Goal: Navigation & Orientation: Find specific page/section

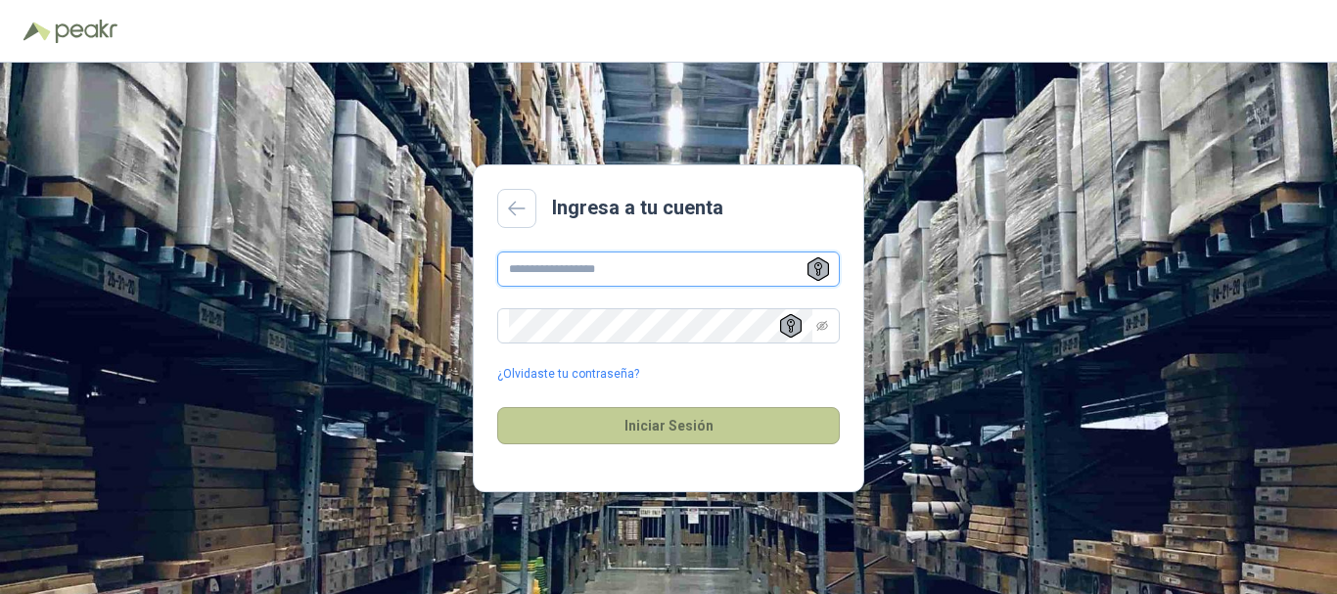
type input "**********"
click at [695, 420] on button "Iniciar Sesión" at bounding box center [668, 425] width 342 height 37
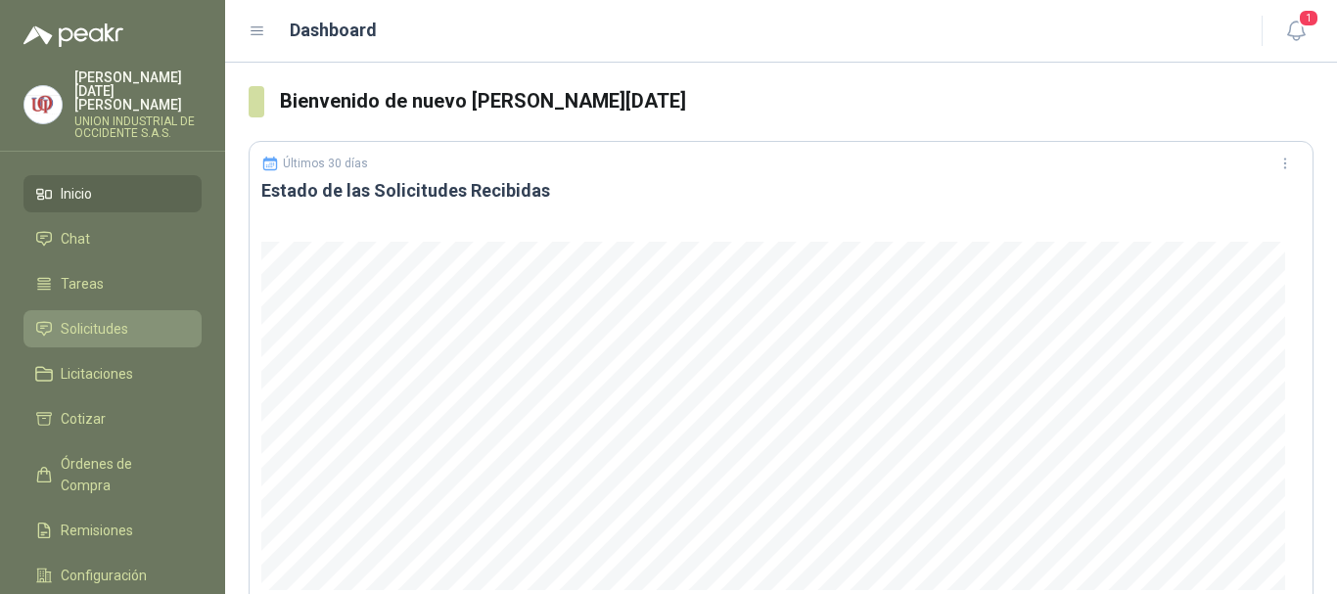
click at [119, 318] on span "Solicitudes" at bounding box center [95, 329] width 68 height 22
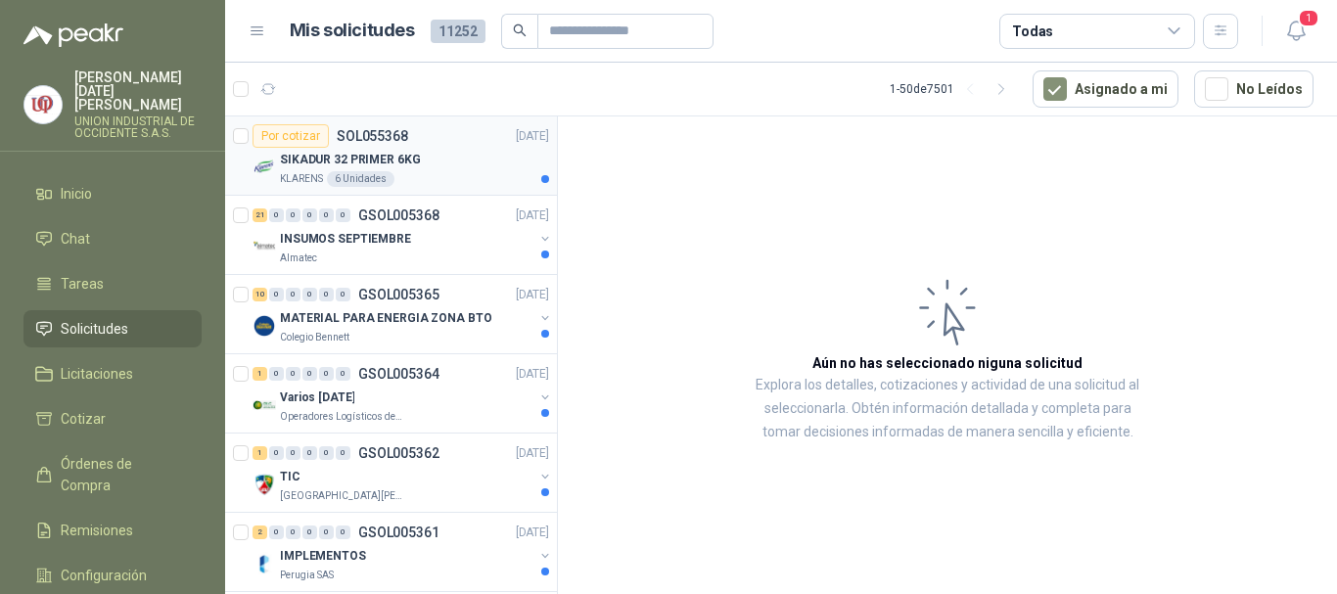
click at [318, 157] on p "SIKADUR 32 PRIMER 6KG" at bounding box center [350, 160] width 140 height 19
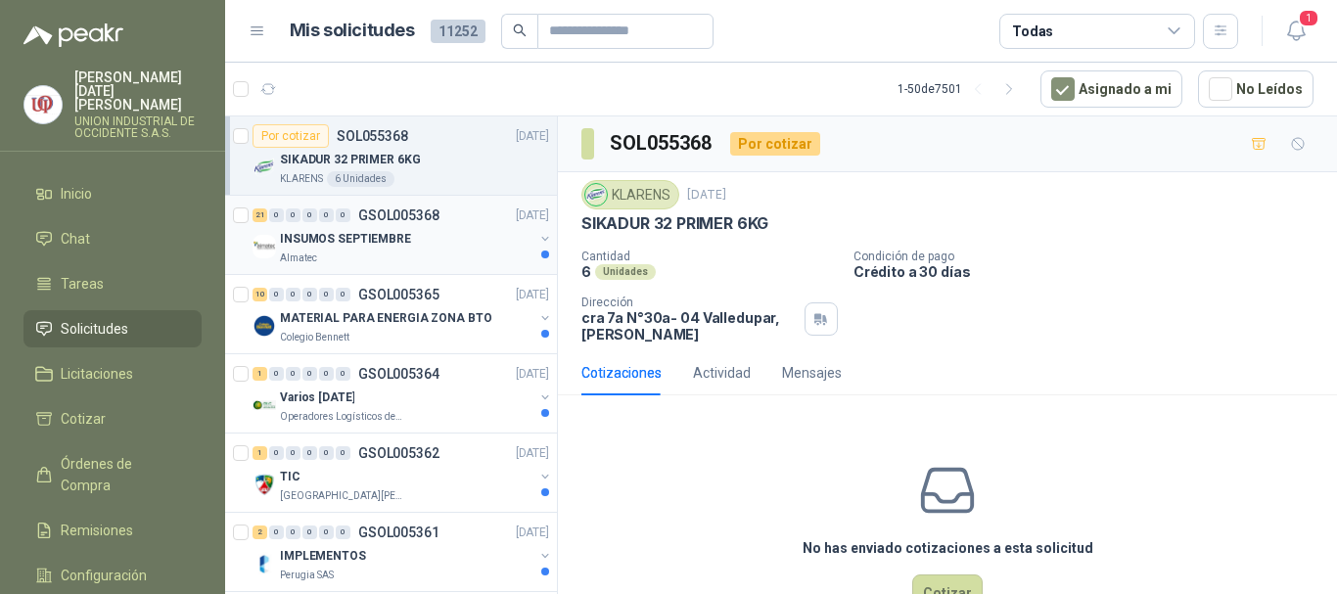
click at [297, 244] on p "INSUMOS SEPTIEMBRE" at bounding box center [345, 239] width 131 height 19
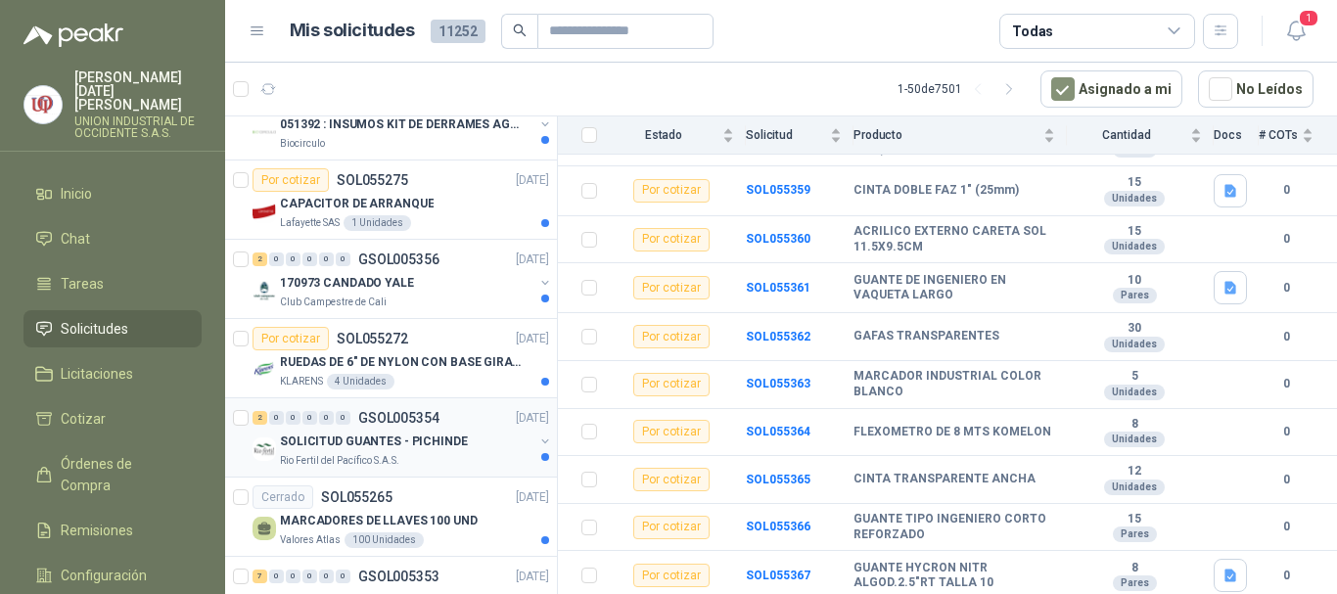
scroll to position [783, 0]
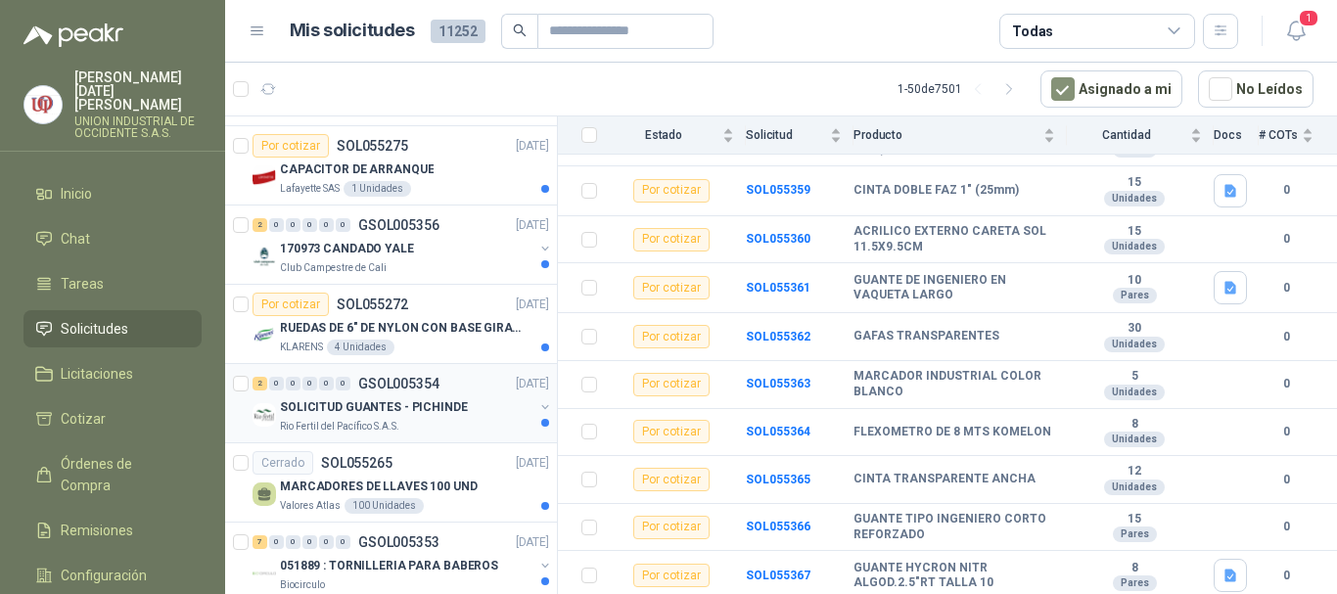
click at [312, 398] on p "SOLICITUD GUANTES - PICHINDE" at bounding box center [374, 407] width 188 height 19
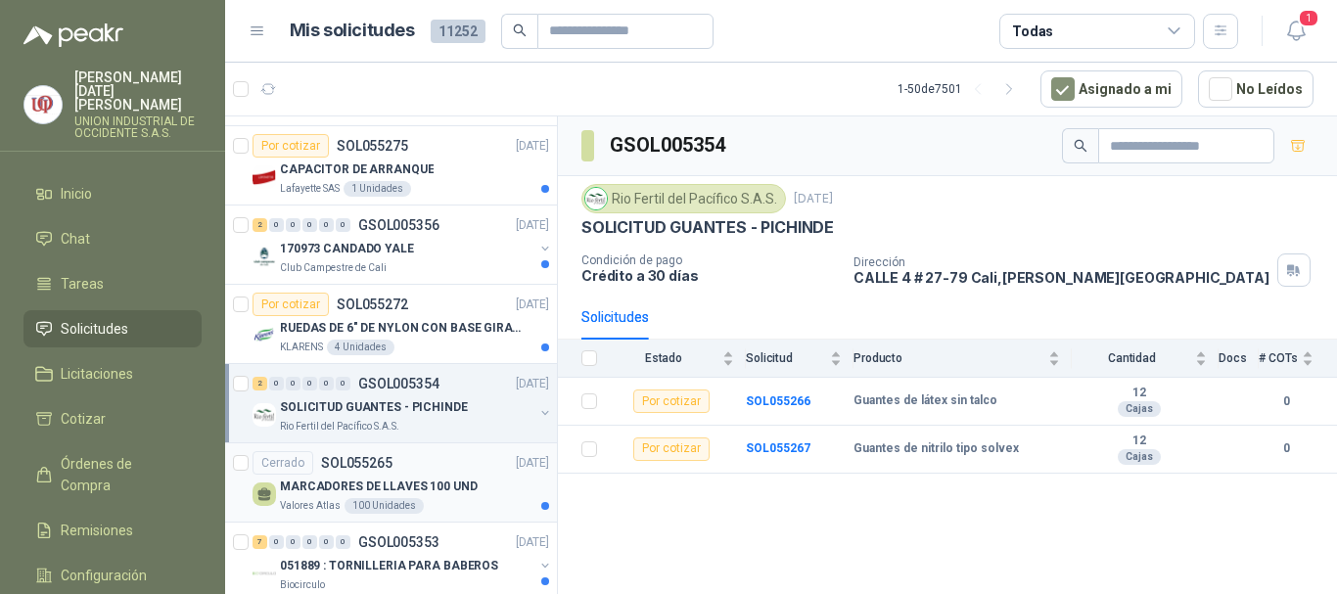
click at [323, 481] on p "MARCADORES DE LLAVES 100 UND" at bounding box center [379, 486] width 198 height 19
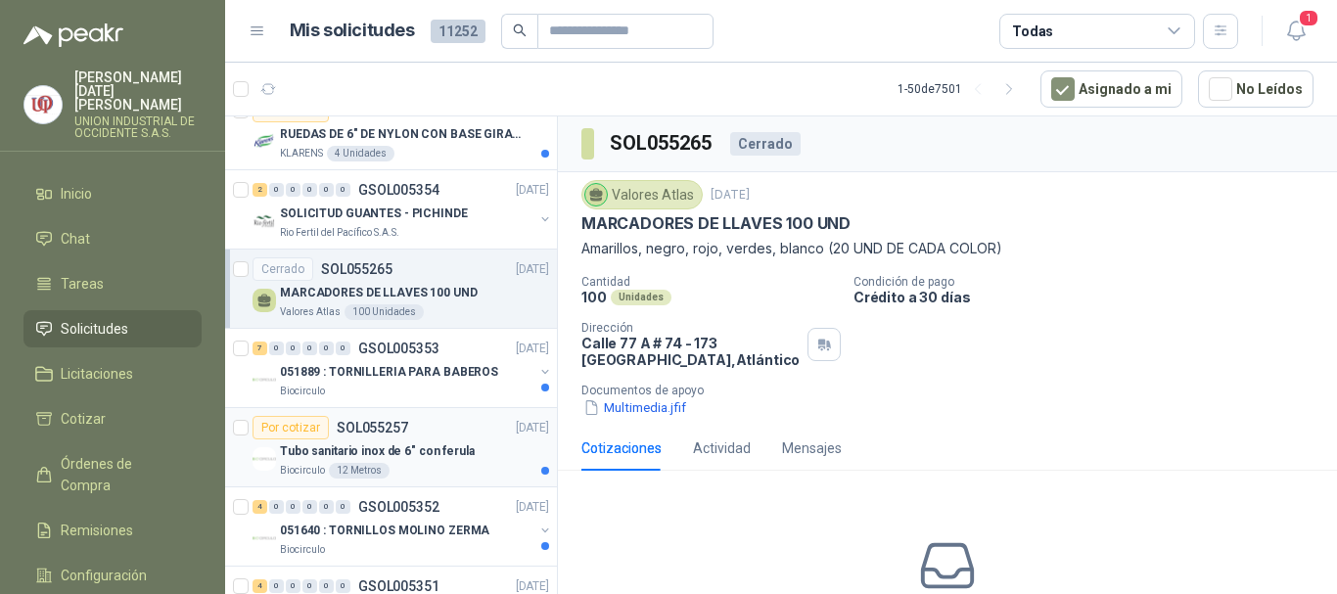
scroll to position [978, 0]
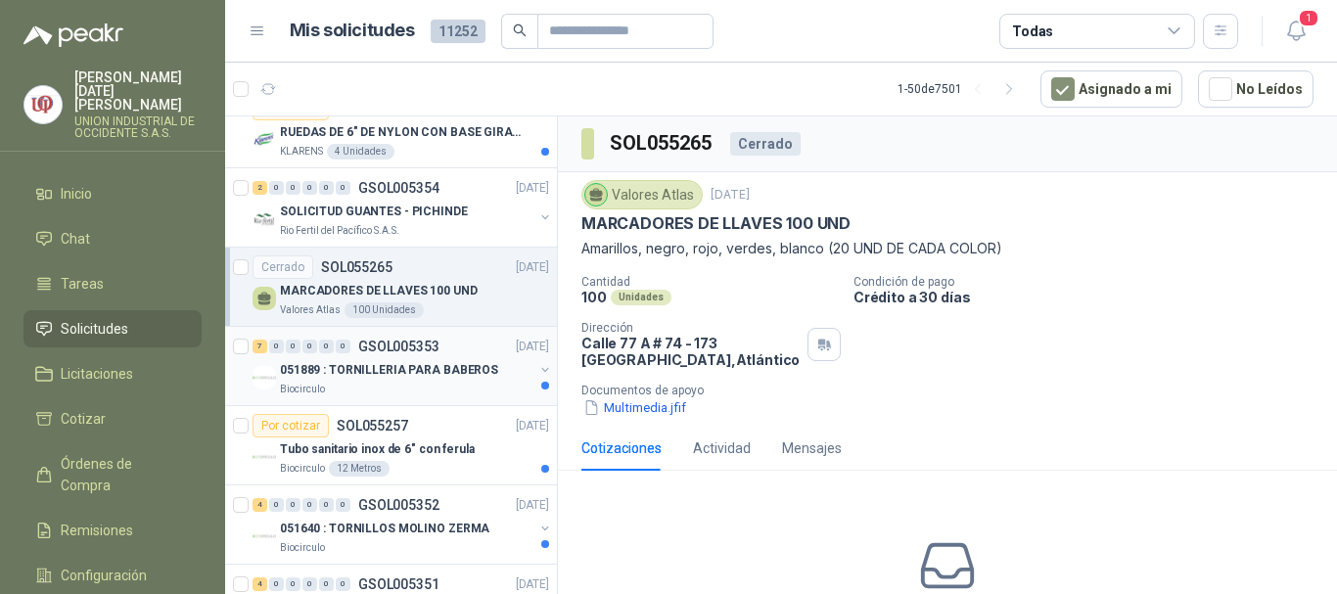
click at [338, 373] on p "051889 : TORNILLERIA PARA BABEROS" at bounding box center [389, 370] width 218 height 19
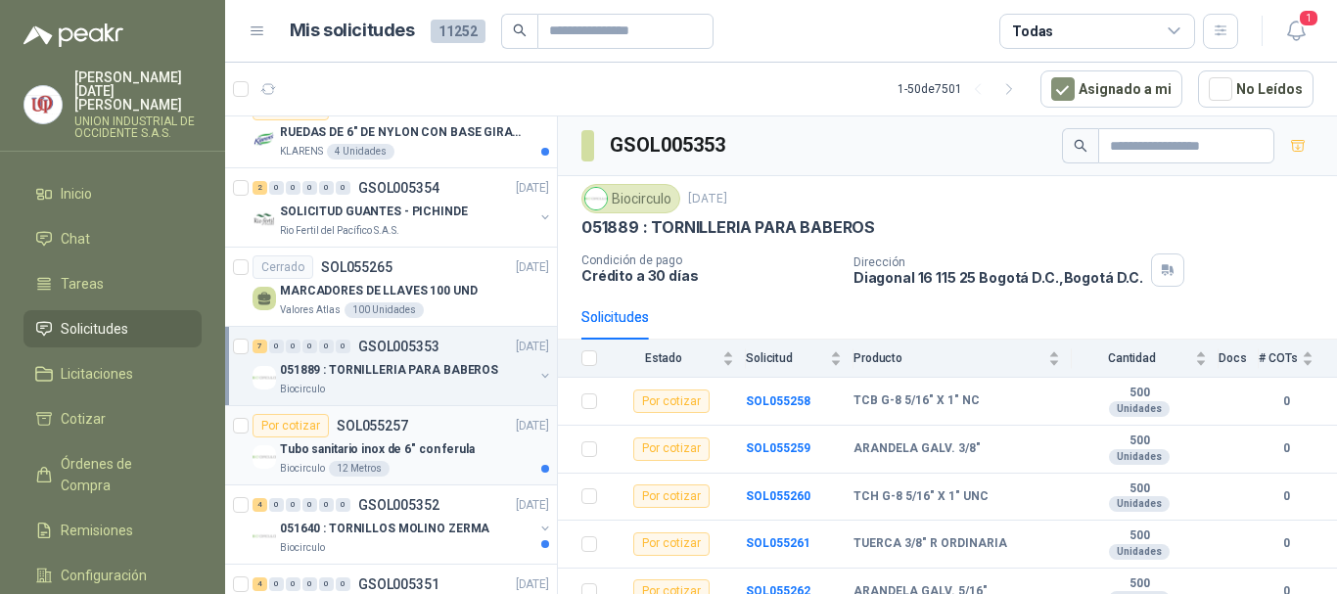
click at [307, 444] on p "Tubo sanitario inox de 6" con ferula" at bounding box center [377, 449] width 195 height 19
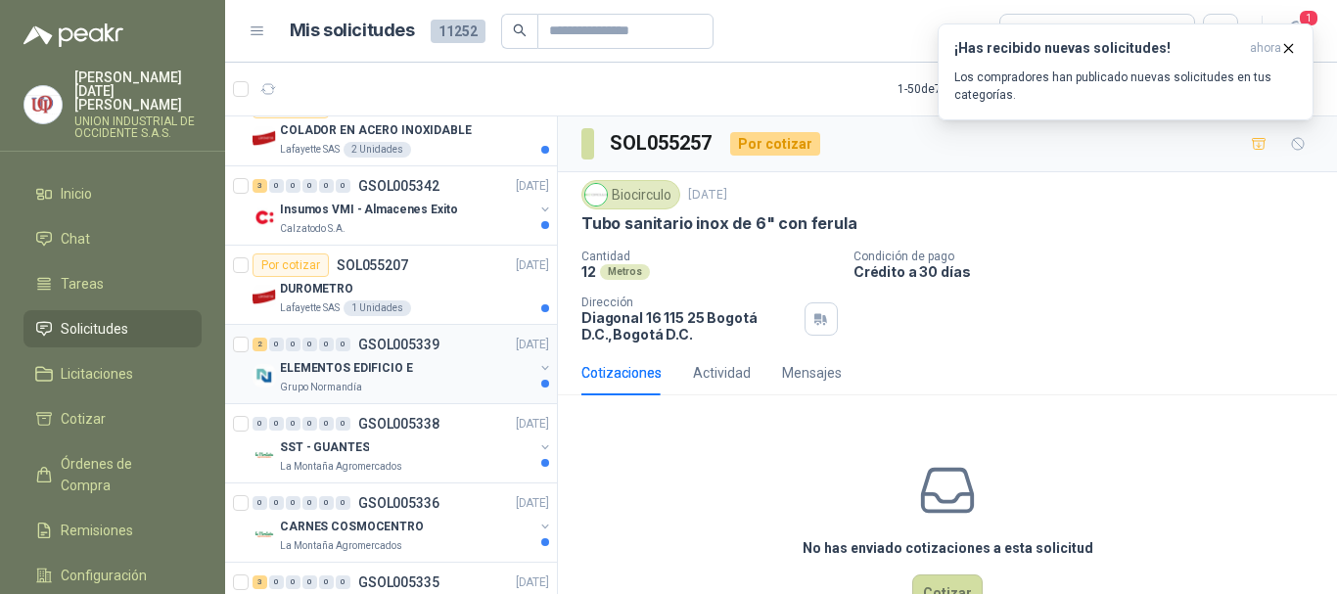
scroll to position [2251, 0]
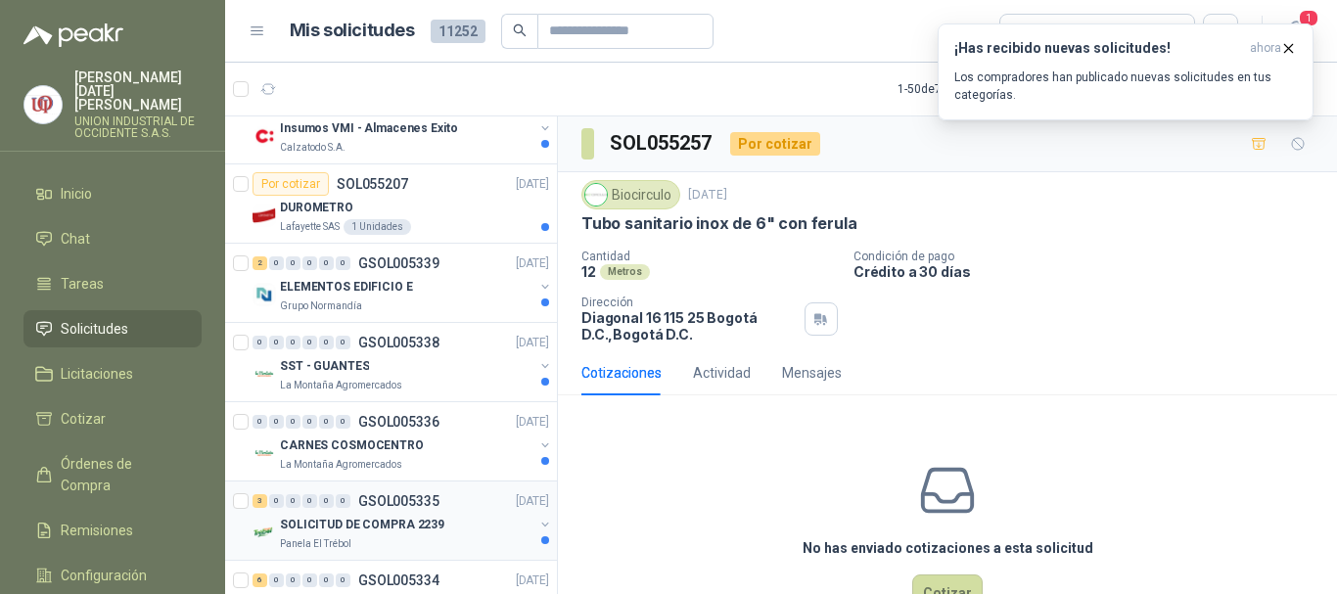
click at [350, 544] on div "Panela El Trébol" at bounding box center [406, 544] width 253 height 16
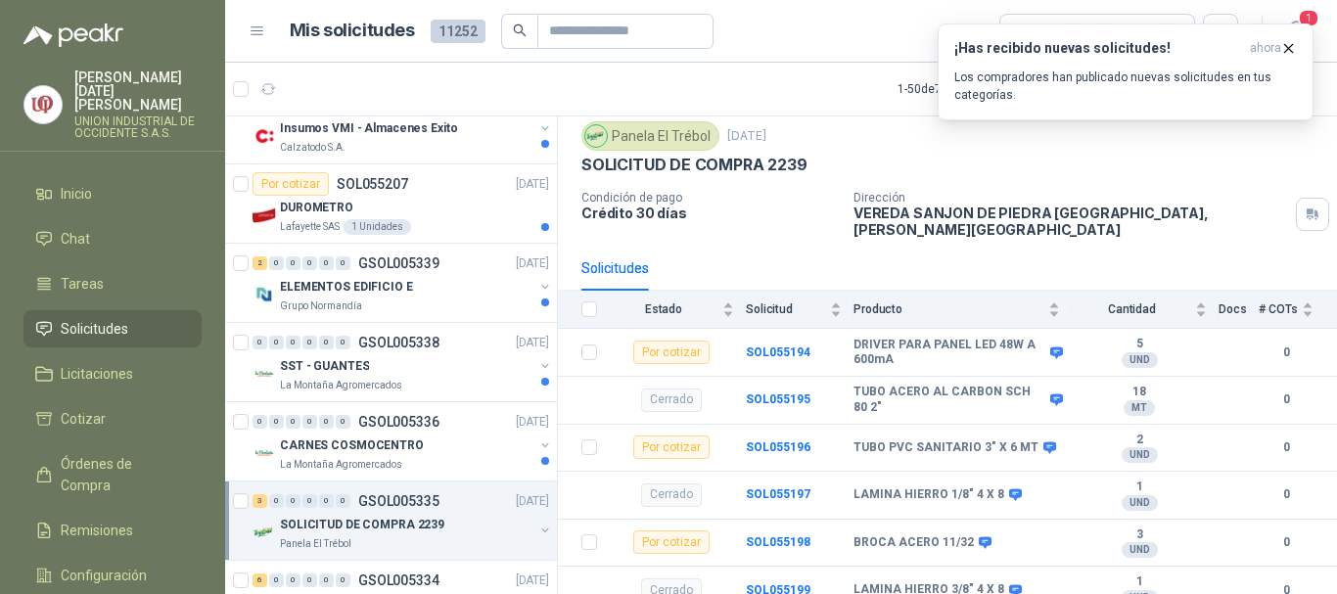
scroll to position [2642, 0]
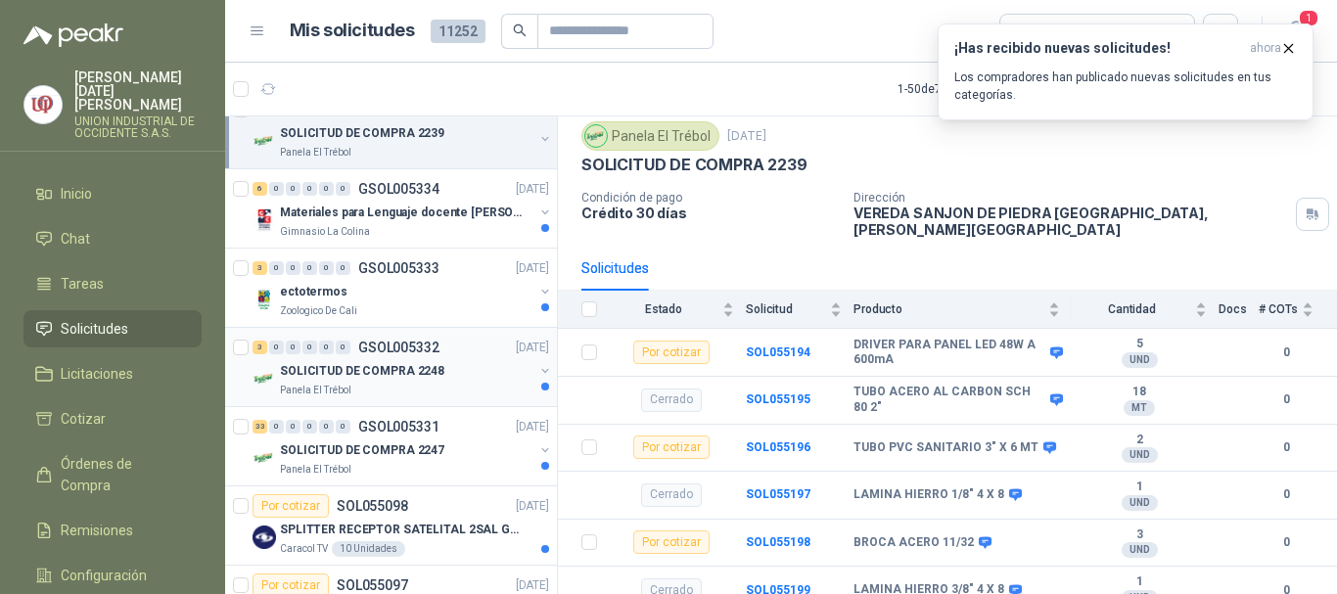
click at [334, 371] on p "SOLICITUD DE COMPRA 2248" at bounding box center [362, 371] width 164 height 19
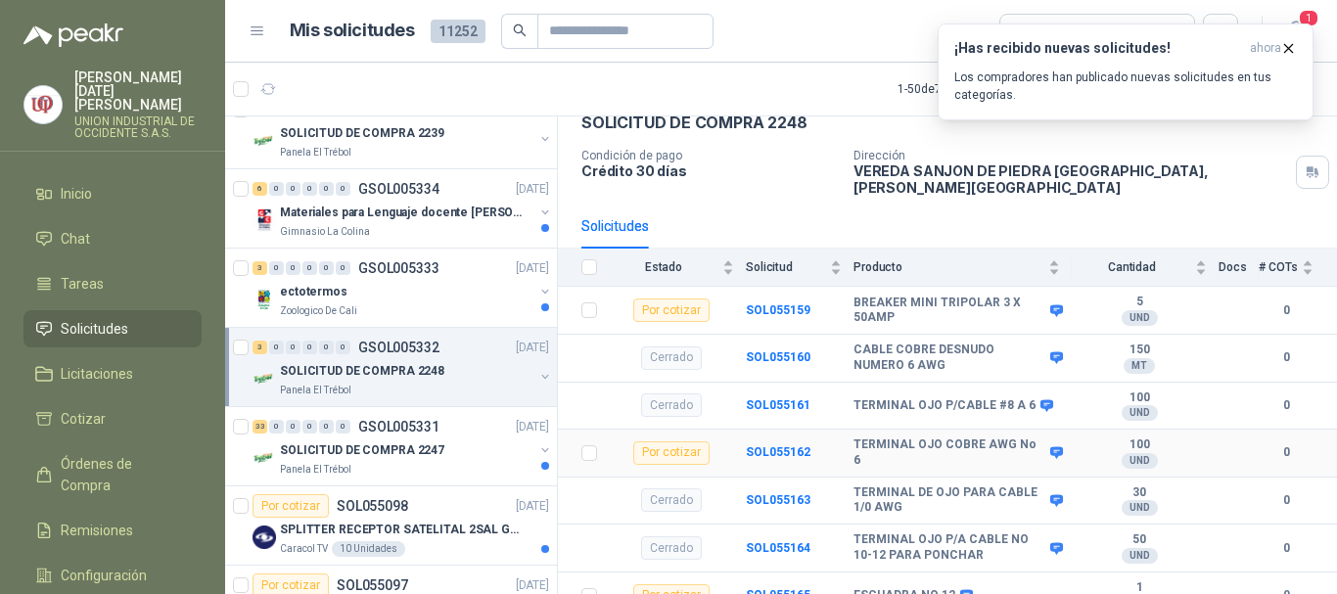
scroll to position [110, 0]
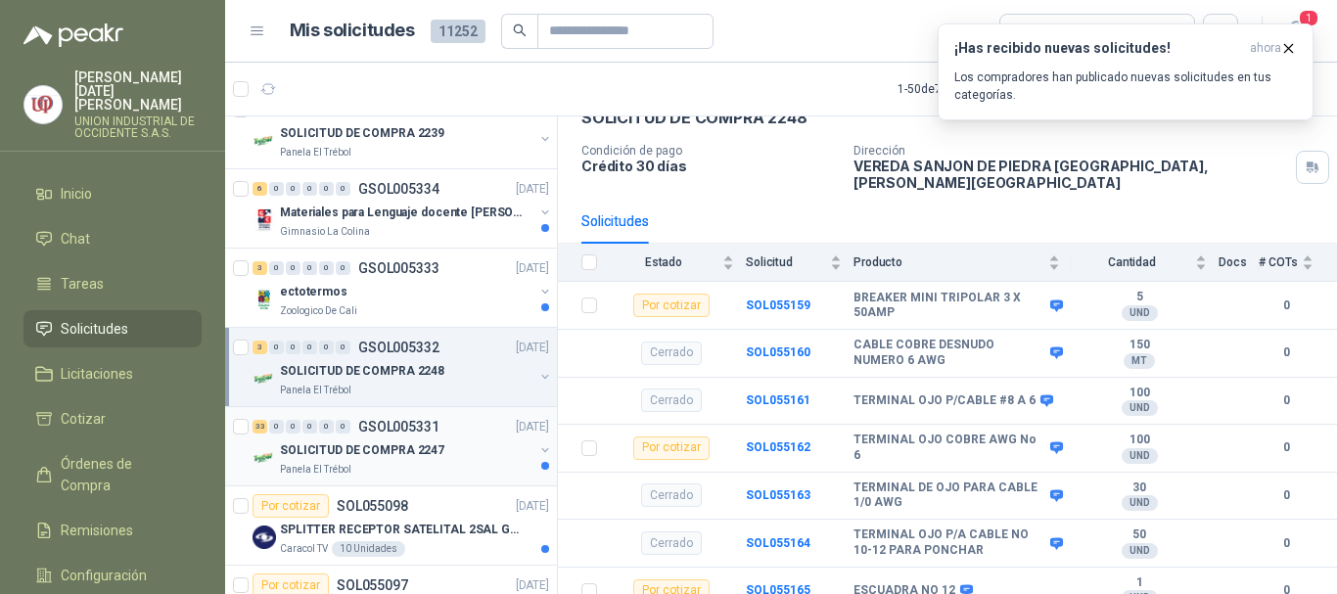
click at [365, 441] on p "SOLICITUD DE COMPRA 2247" at bounding box center [362, 450] width 164 height 19
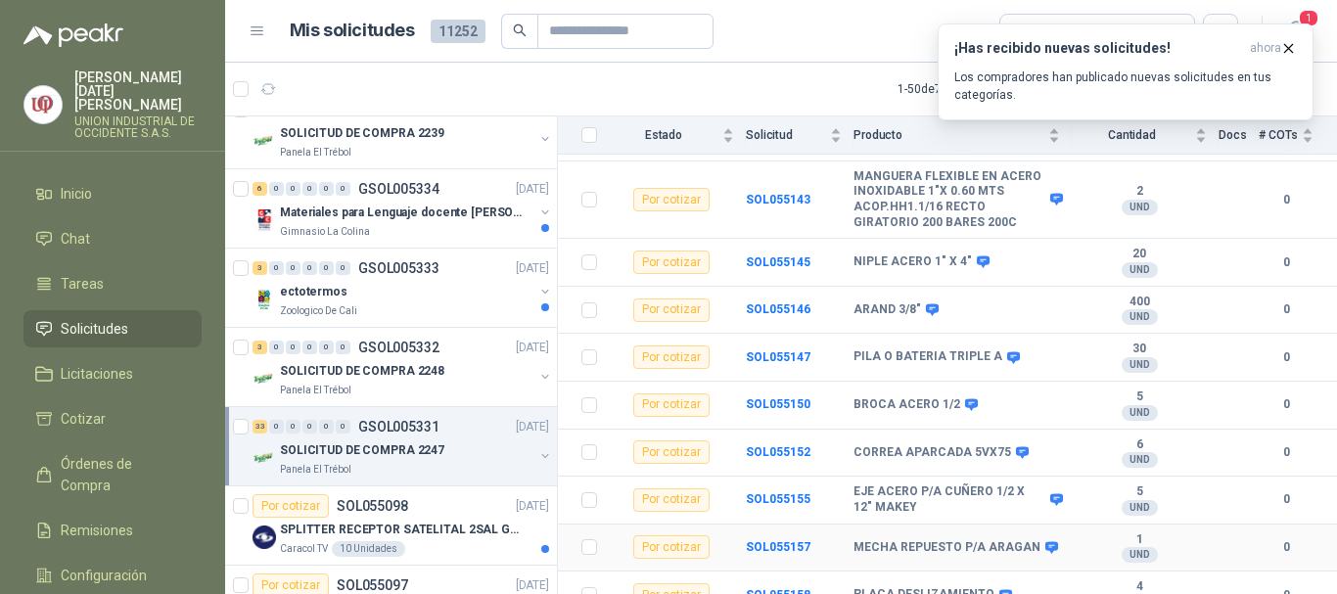
scroll to position [1391, 0]
